Goal: Transaction & Acquisition: Download file/media

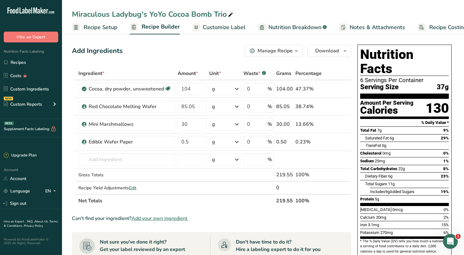
scroll to position [0, 14]
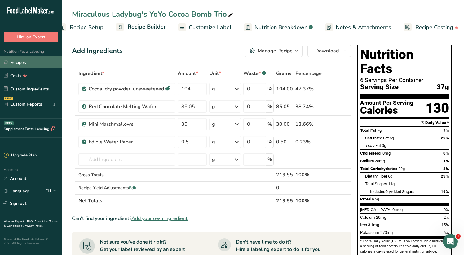
click at [20, 63] on link "Recipes" at bounding box center [31, 62] width 62 height 12
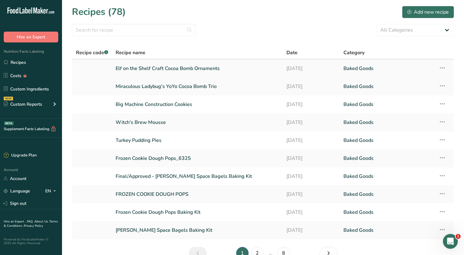
click at [147, 68] on link "Elf on the Shelf Craft Cocoa Bomb Ornaments" at bounding box center [197, 68] width 163 height 13
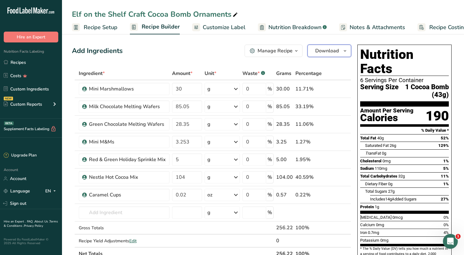
click at [324, 51] on span "Download" at bounding box center [327, 50] width 24 height 7
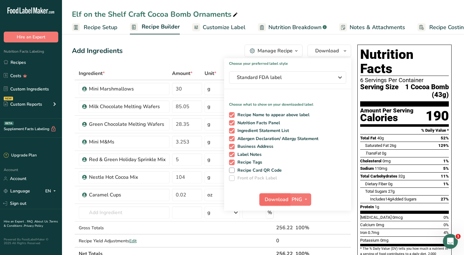
click at [278, 199] on span "Download" at bounding box center [277, 199] width 24 height 7
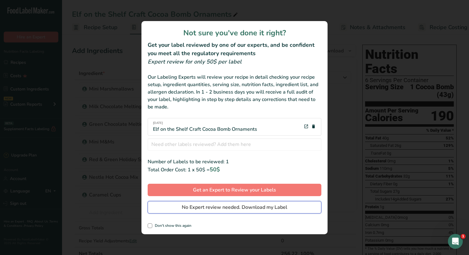
click at [232, 208] on span "No Expert review needed. Download my Label" at bounding box center [234, 207] width 105 height 7
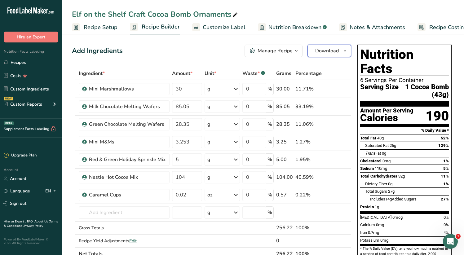
click at [338, 50] on span "Download" at bounding box center [327, 50] width 24 height 7
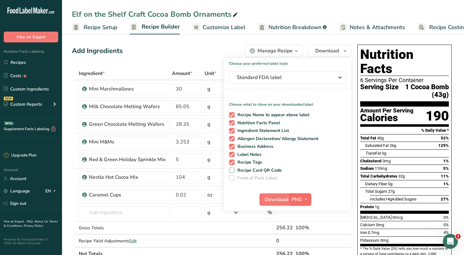
click at [307, 202] on icon "button" at bounding box center [305, 200] width 5 height 8
click at [303, 243] on link "PDF" at bounding box center [301, 243] width 20 height 10
click at [271, 202] on span "Download" at bounding box center [277, 199] width 24 height 7
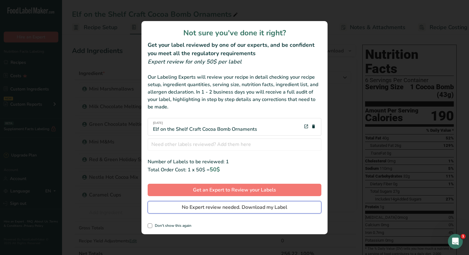
click at [268, 210] on span "No Expert review needed. Download my Label" at bounding box center [234, 207] width 105 height 7
